Goal: Transaction & Acquisition: Purchase product/service

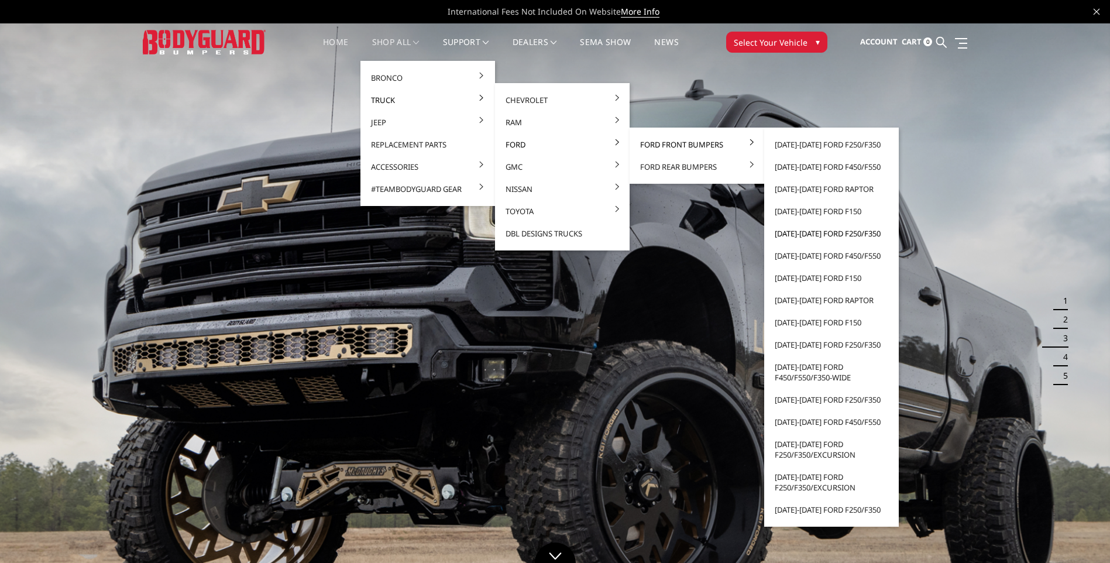
click at [825, 232] on link "[DATE]-[DATE] Ford F250/F350" at bounding box center [831, 233] width 125 height 22
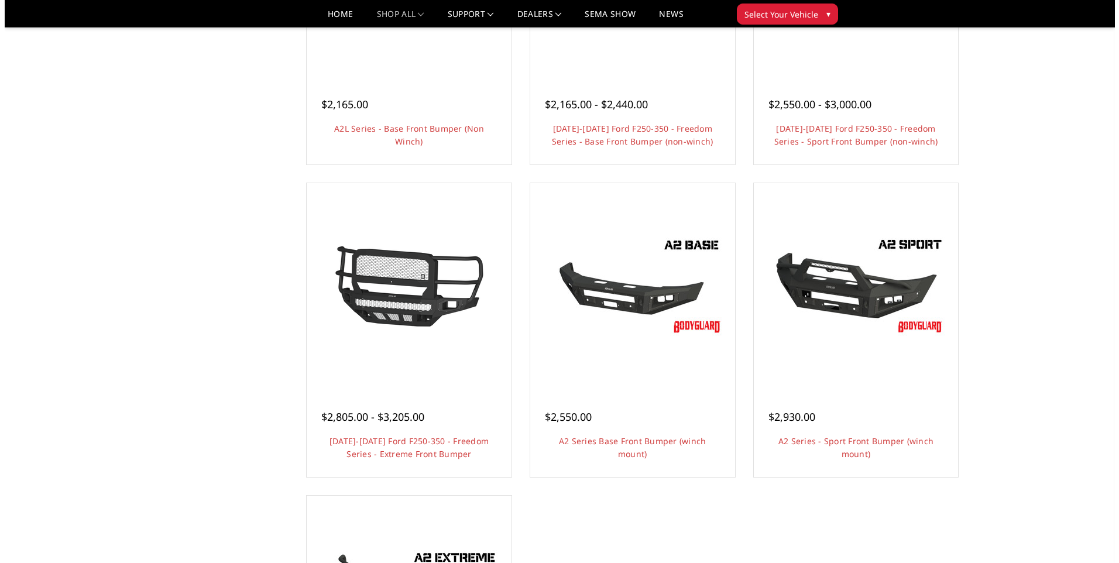
scroll to position [234, 0]
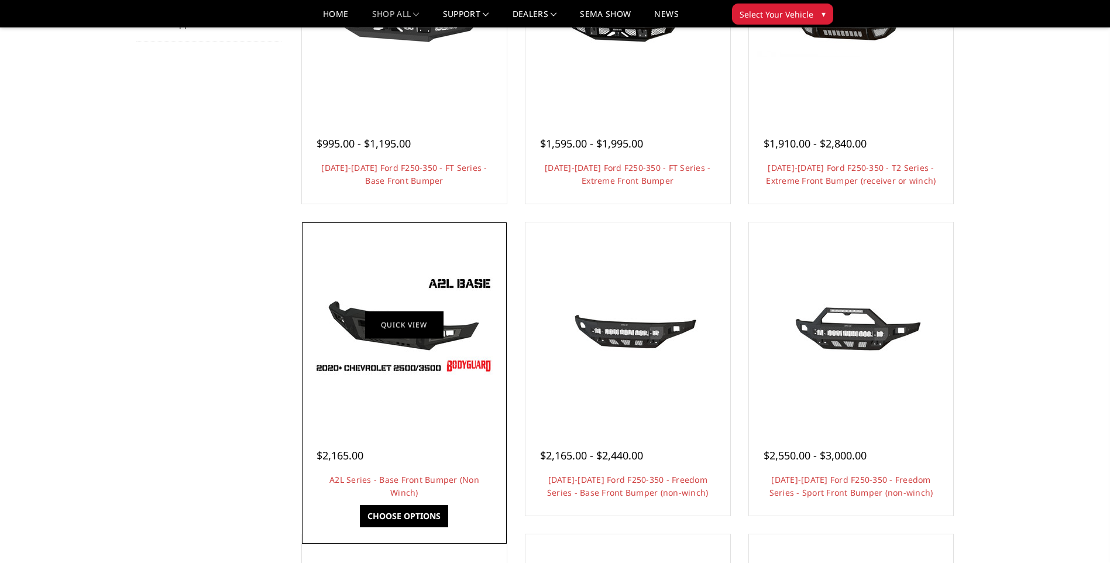
click at [366, 328] on link "Quick view" at bounding box center [404, 325] width 78 height 28
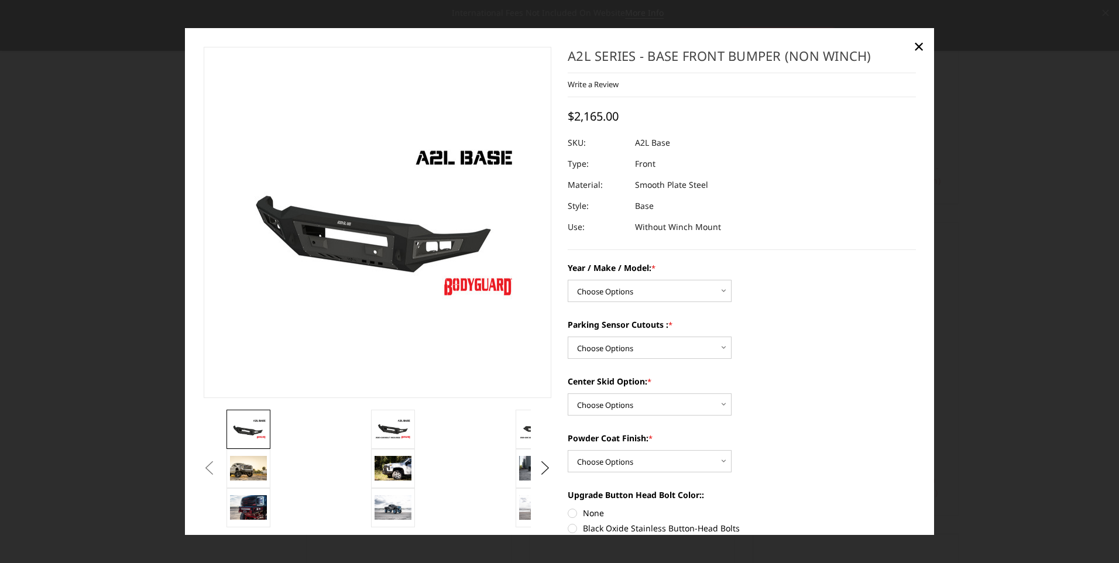
click at [218, 473] on button "Previous" at bounding box center [210, 468] width 18 height 18
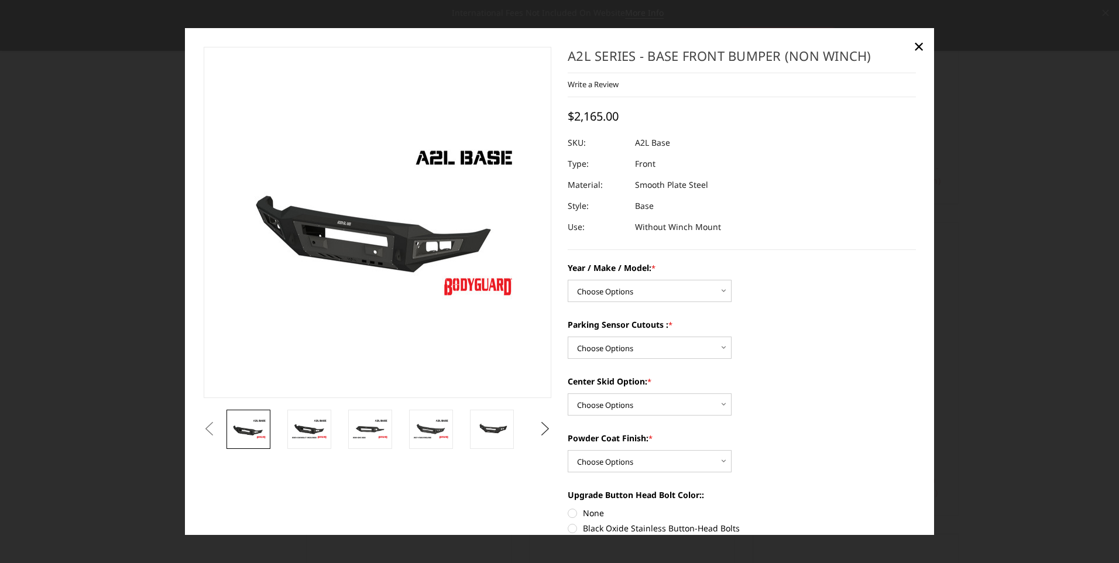
click at [548, 428] on button "Next" at bounding box center [546, 429] width 18 height 18
click at [542, 428] on button "Next" at bounding box center [546, 429] width 18 height 18
click at [496, 432] on img at bounding box center [491, 429] width 37 height 25
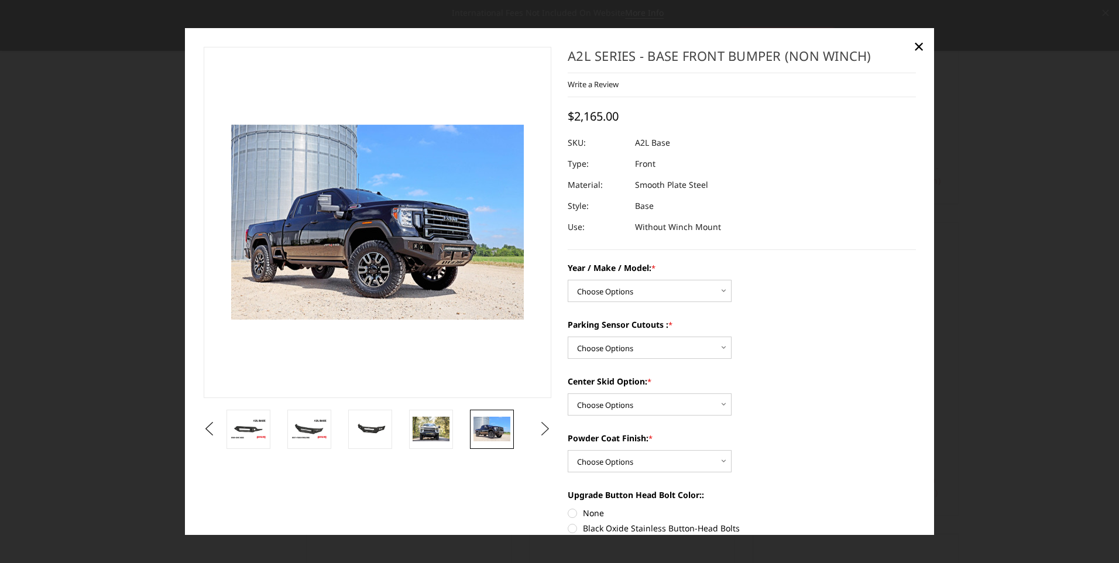
click at [537, 428] on button "Next" at bounding box center [546, 429] width 18 height 18
click at [440, 429] on img at bounding box center [431, 429] width 37 height 25
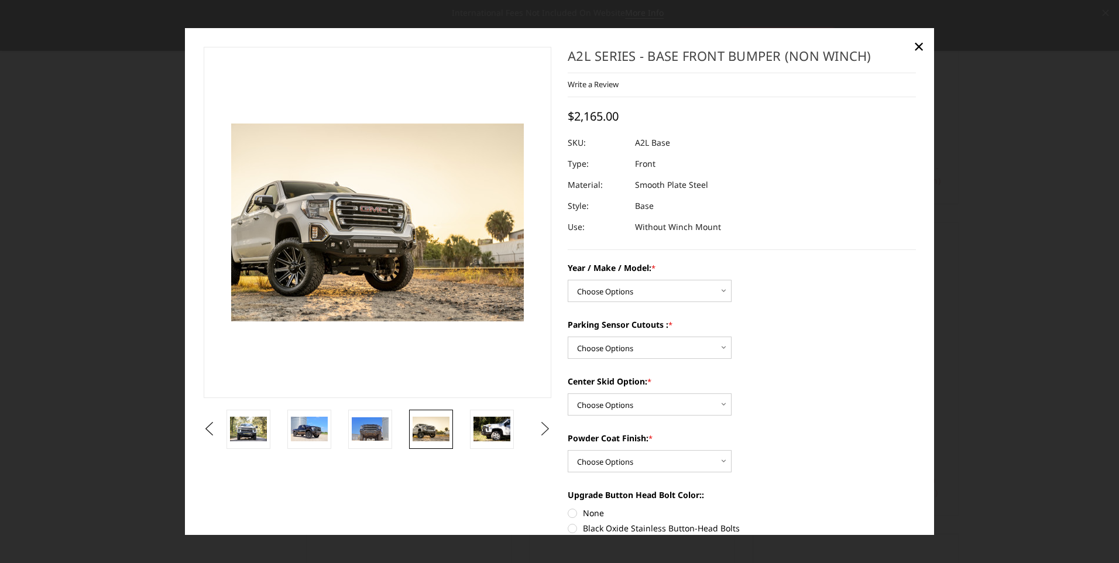
click at [537, 433] on button "Next" at bounding box center [546, 429] width 18 height 18
click at [530, 433] on ul "Previous" at bounding box center [377, 429] width 353 height 39
click at [539, 431] on button "Next" at bounding box center [546, 429] width 18 height 18
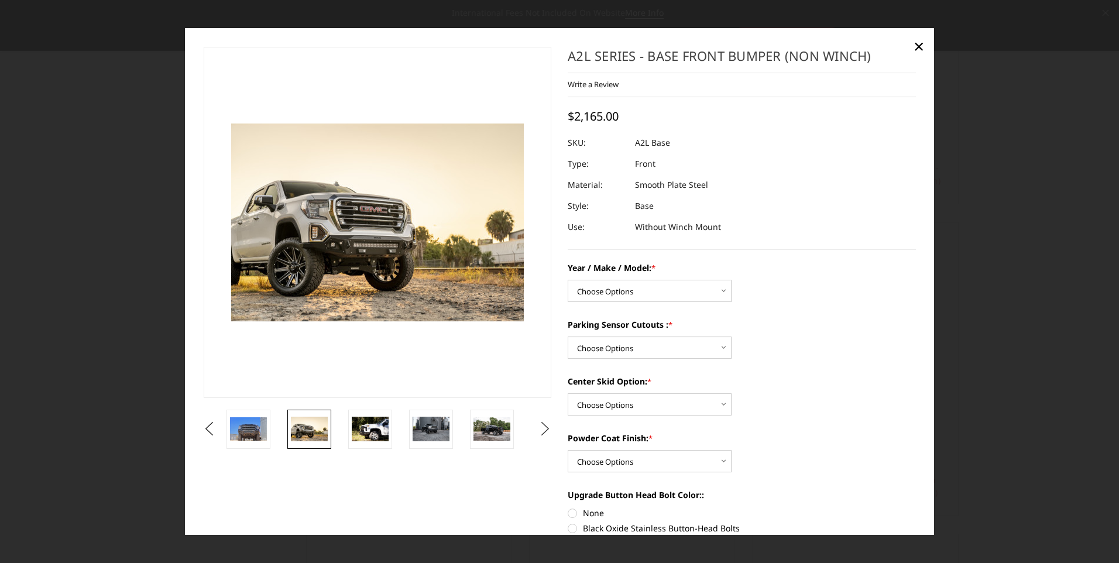
click at [539, 431] on button "Next" at bounding box center [546, 429] width 18 height 18
click at [448, 434] on img at bounding box center [431, 429] width 37 height 24
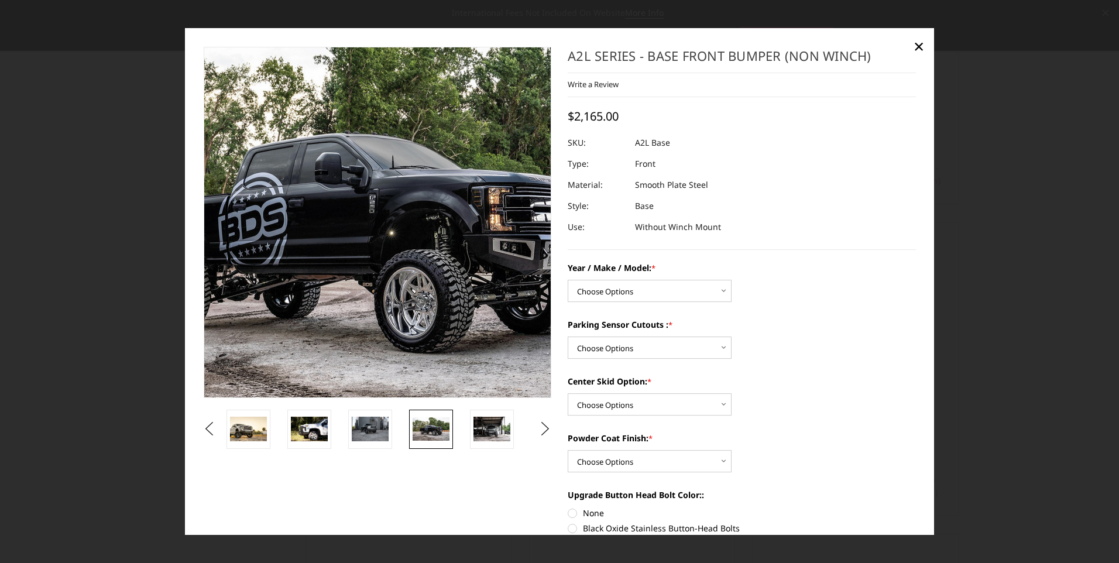
click at [396, 228] on img at bounding box center [356, 219] width 749 height 484
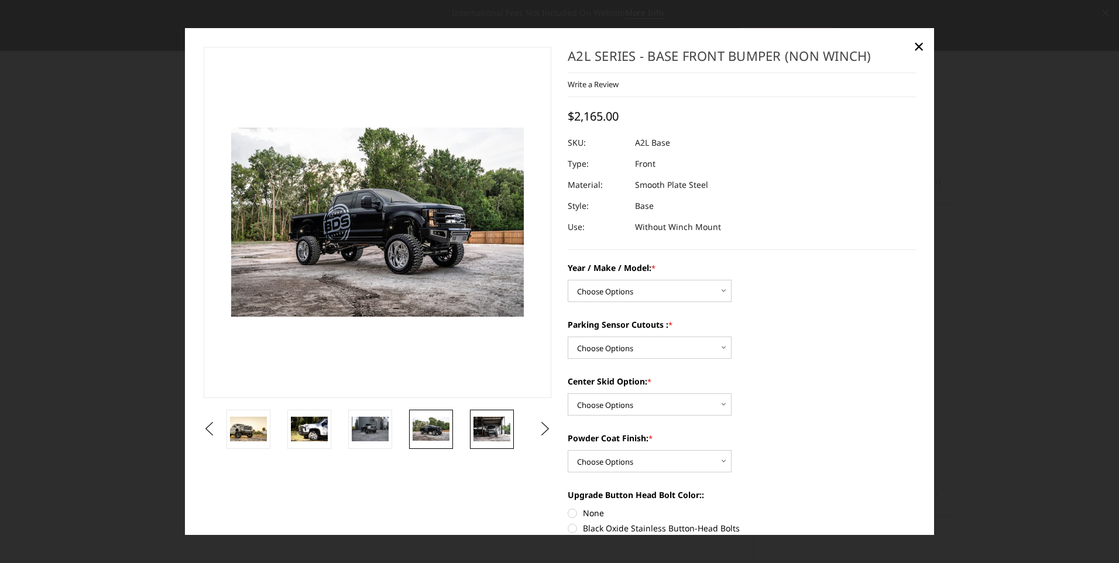
click at [497, 436] on img at bounding box center [491, 429] width 37 height 25
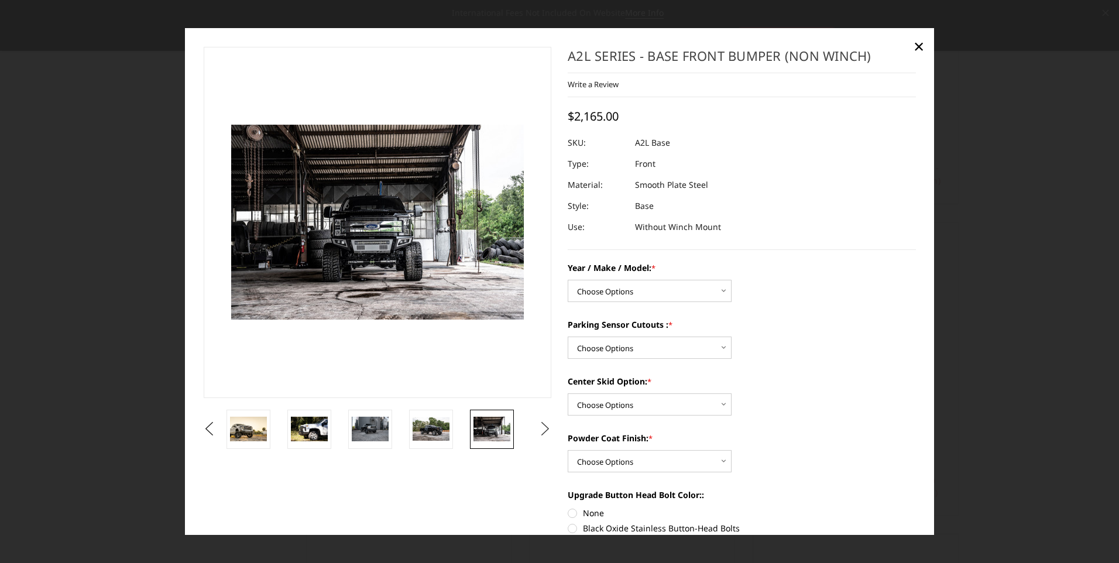
click at [545, 430] on button "Next" at bounding box center [546, 429] width 18 height 18
click at [483, 428] on img at bounding box center [491, 429] width 37 height 25
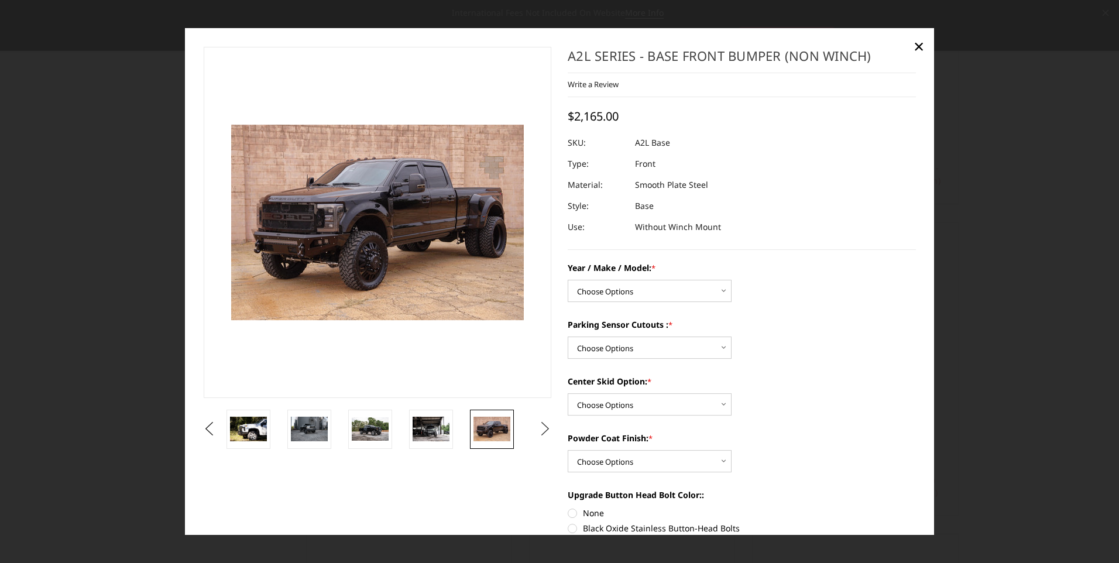
click at [541, 431] on button "Next" at bounding box center [546, 429] width 18 height 18
click at [483, 425] on img at bounding box center [491, 428] width 37 height 20
